Goal: Find specific page/section: Find specific page/section

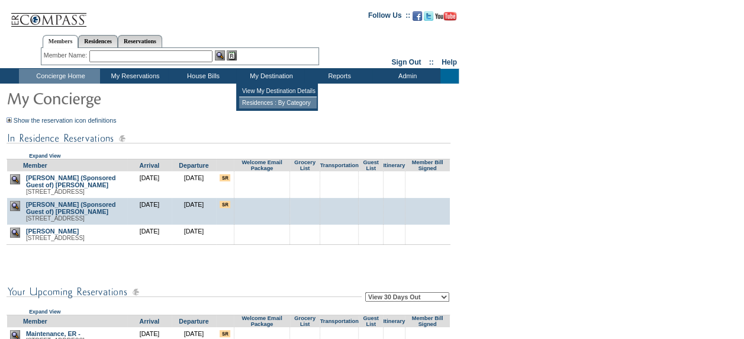
click at [280, 103] on td "Residences : By Category" at bounding box center [278, 102] width 78 height 11
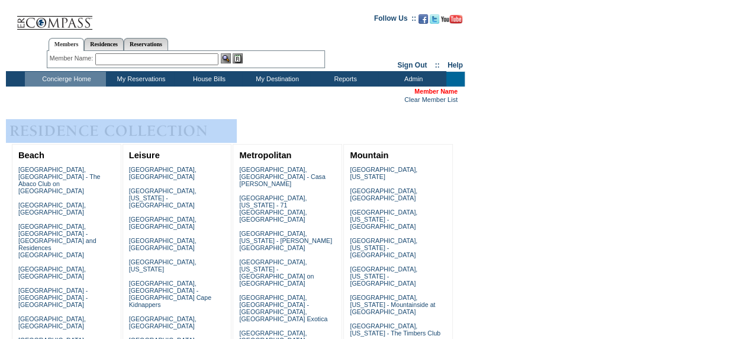
drag, startPoint x: 0, startPoint y: 0, endPoint x: 660, endPoint y: 190, distance: 687.0
drag, startPoint x: 660, startPoint y: 190, endPoint x: 606, endPoint y: 169, distance: 58.1
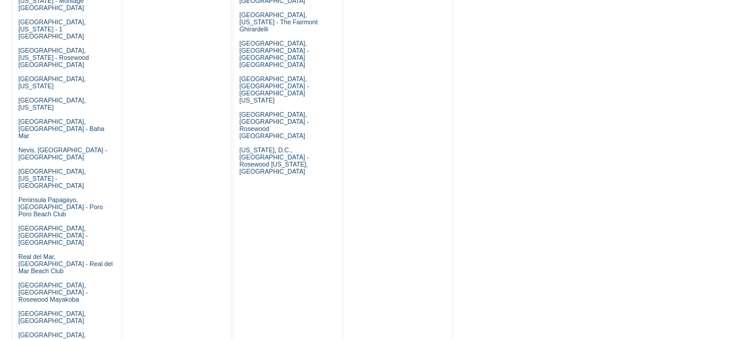
scroll to position [821, 0]
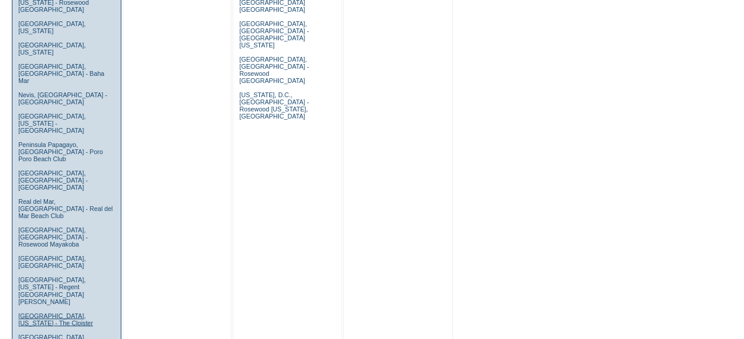
click at [27, 311] on link "Sea Island, Georgia - The Cloister" at bounding box center [55, 318] width 75 height 14
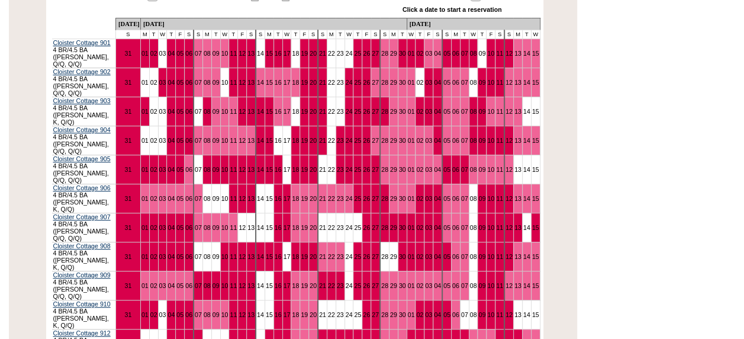
scroll to position [221, 0]
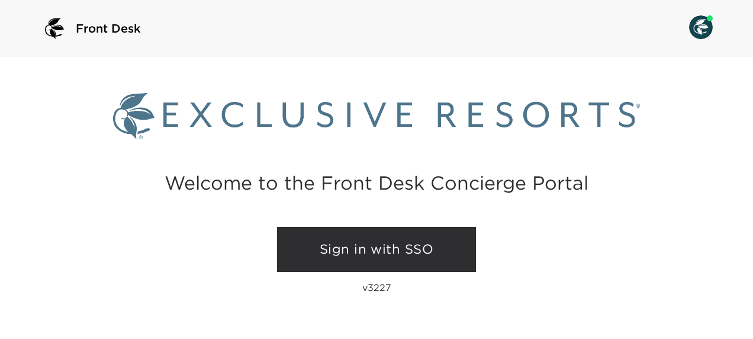
click at [361, 253] on link "Sign in with SSO" at bounding box center [376, 249] width 199 height 45
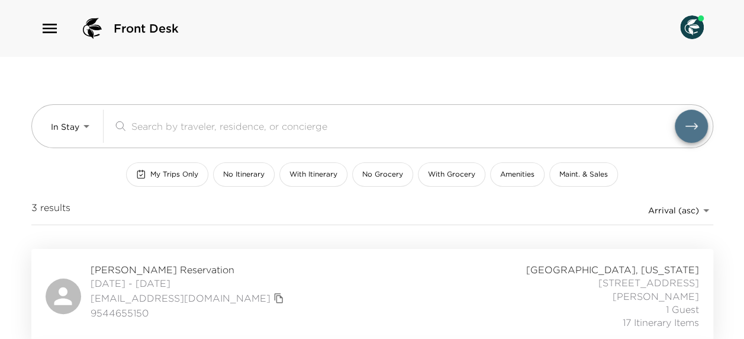
click at [44, 28] on icon "button" at bounding box center [50, 28] width 14 height 9
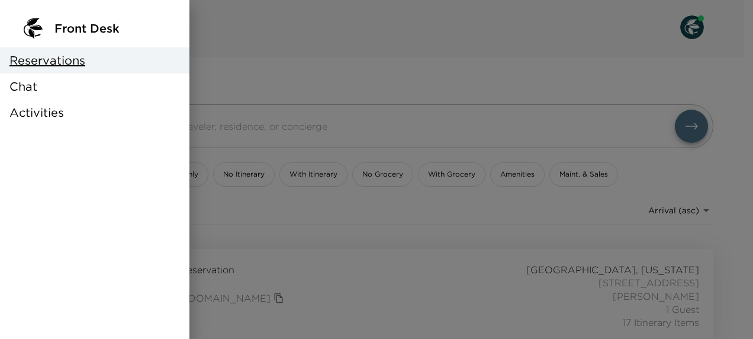
click at [410, 36] on div at bounding box center [376, 169] width 753 height 339
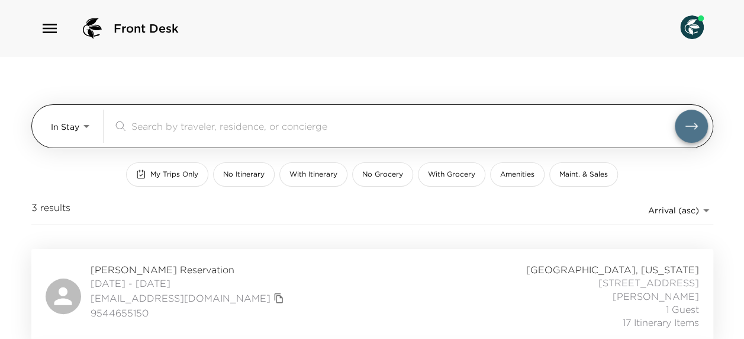
click at [197, 120] on input "search" at bounding box center [403, 126] width 544 height 14
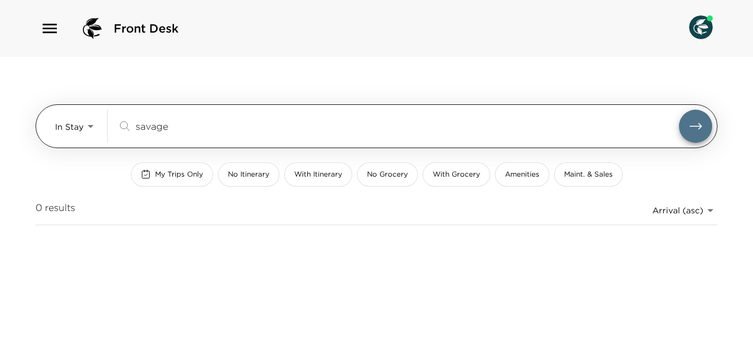
type input "savage"
click at [699, 124] on icon "submit" at bounding box center [696, 126] width 14 height 14
